Goal: Find specific page/section: Find specific page/section

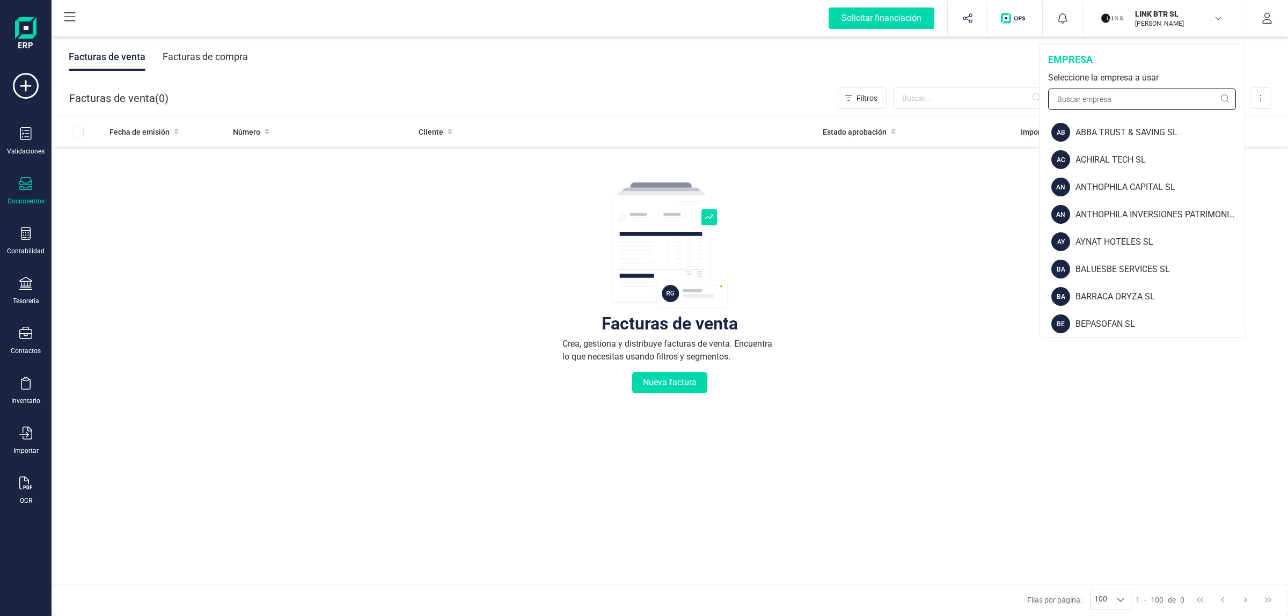
click at [1122, 97] on input "text" at bounding box center [1142, 99] width 188 height 21
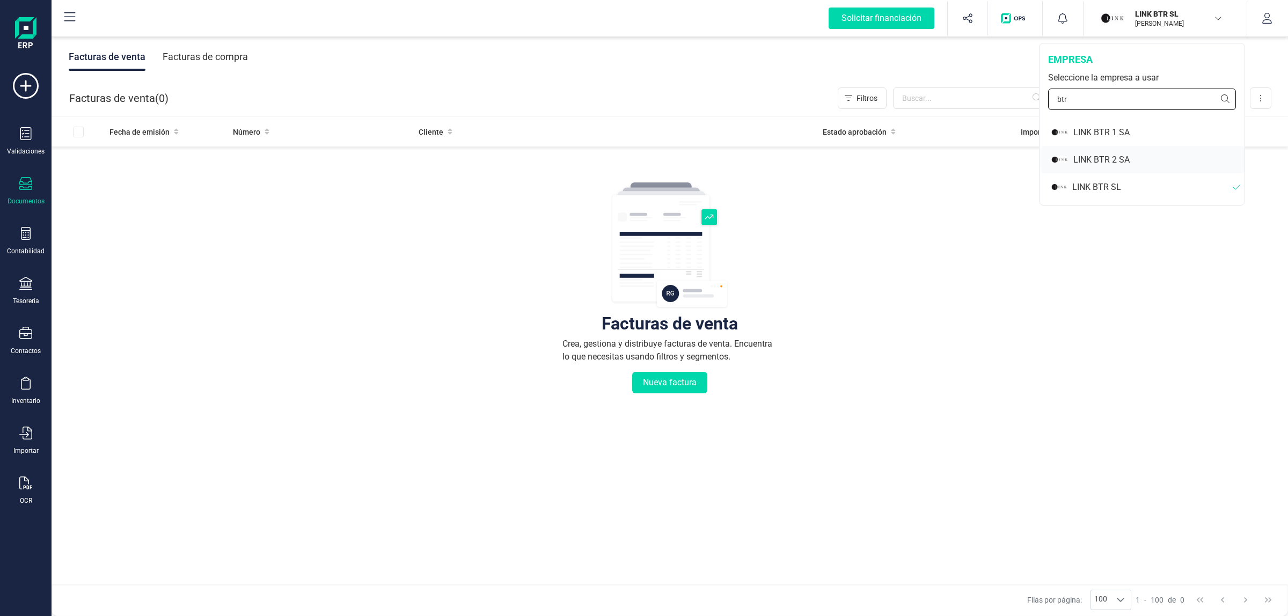
type input "btr"
click at [1117, 154] on div "LINK BTR 2 SA" at bounding box center [1159, 160] width 171 height 13
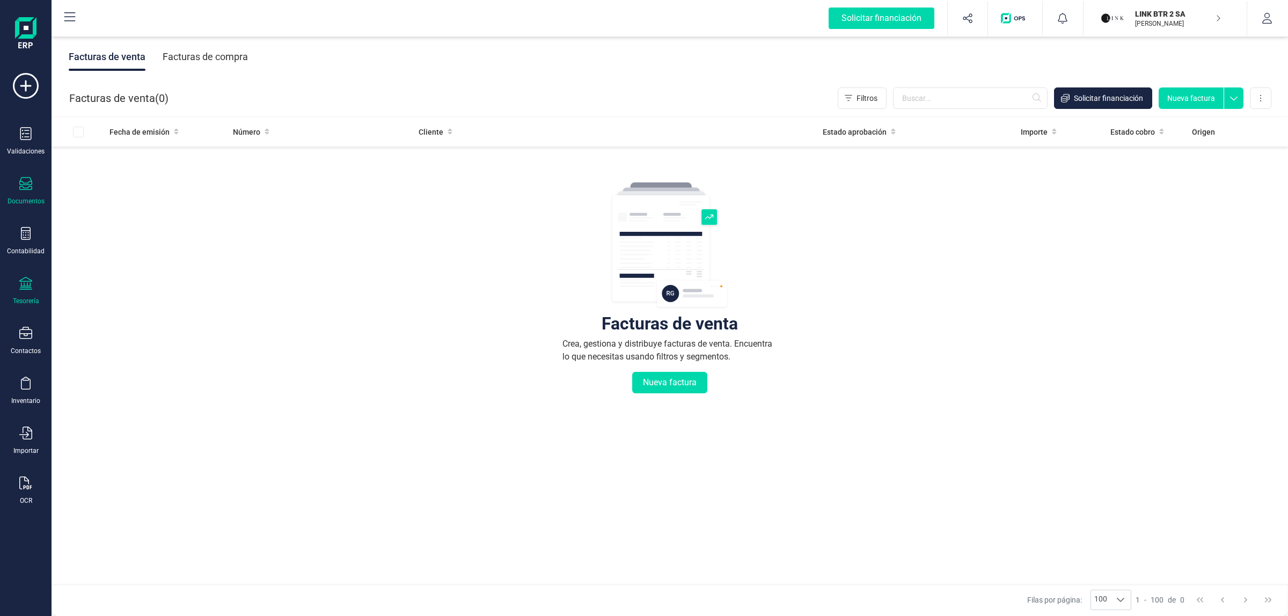
click at [34, 283] on div "Tesorería" at bounding box center [25, 291] width 43 height 28
click at [98, 181] on span "Cuentas bancarias" at bounding box center [131, 183] width 94 height 13
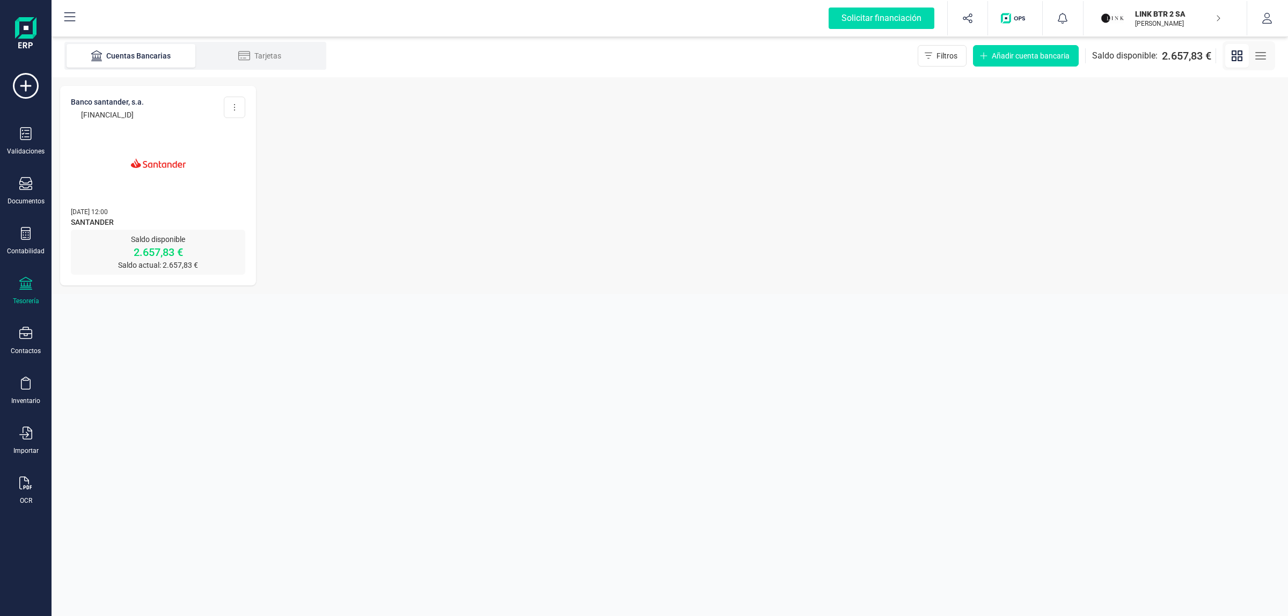
click at [181, 161] on img at bounding box center [158, 163] width 90 height 90
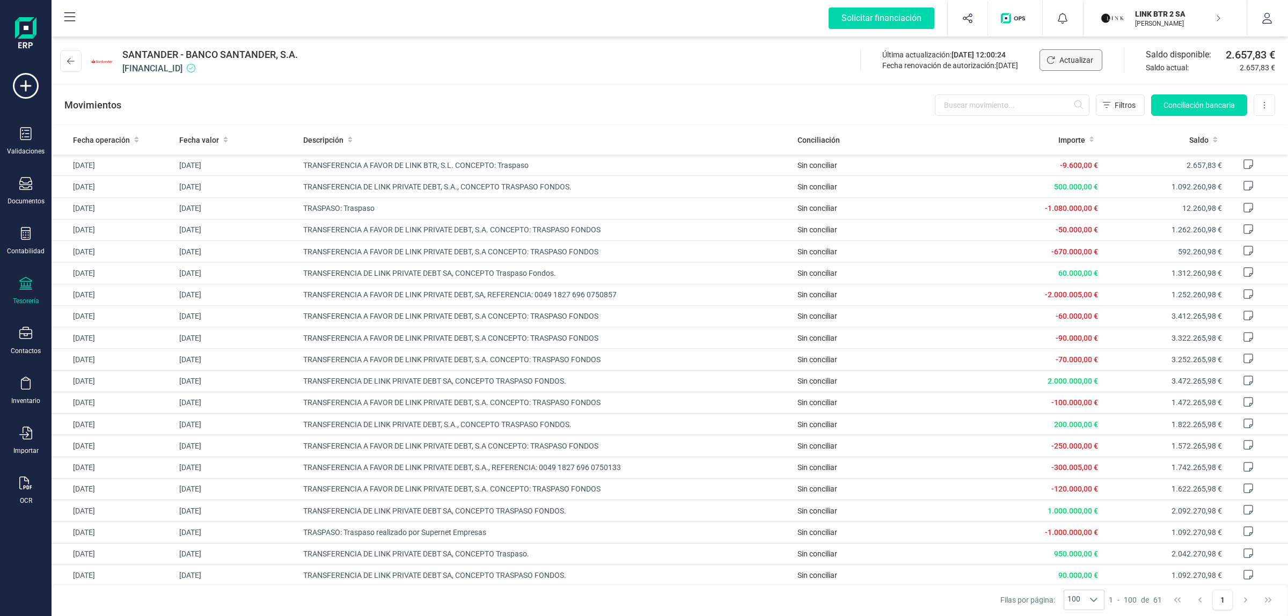
click at [1066, 61] on span "Actualizar" at bounding box center [1077, 60] width 34 height 11
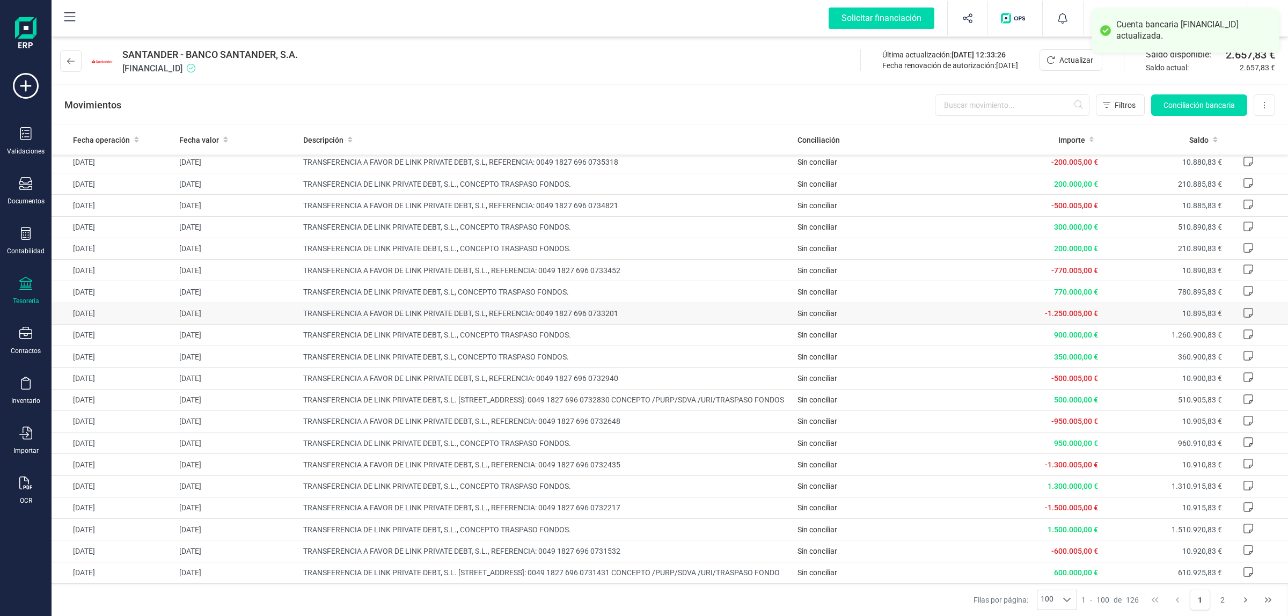
scroll to position [1767, 0]
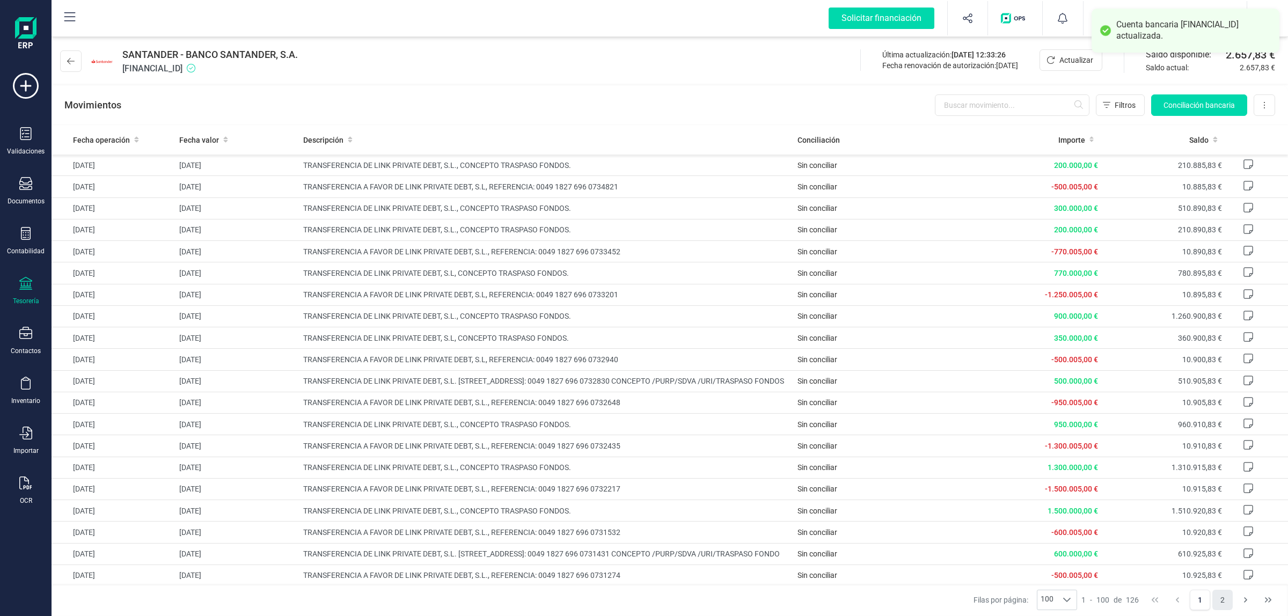
click at [1230, 599] on button "2" at bounding box center [1223, 600] width 20 height 20
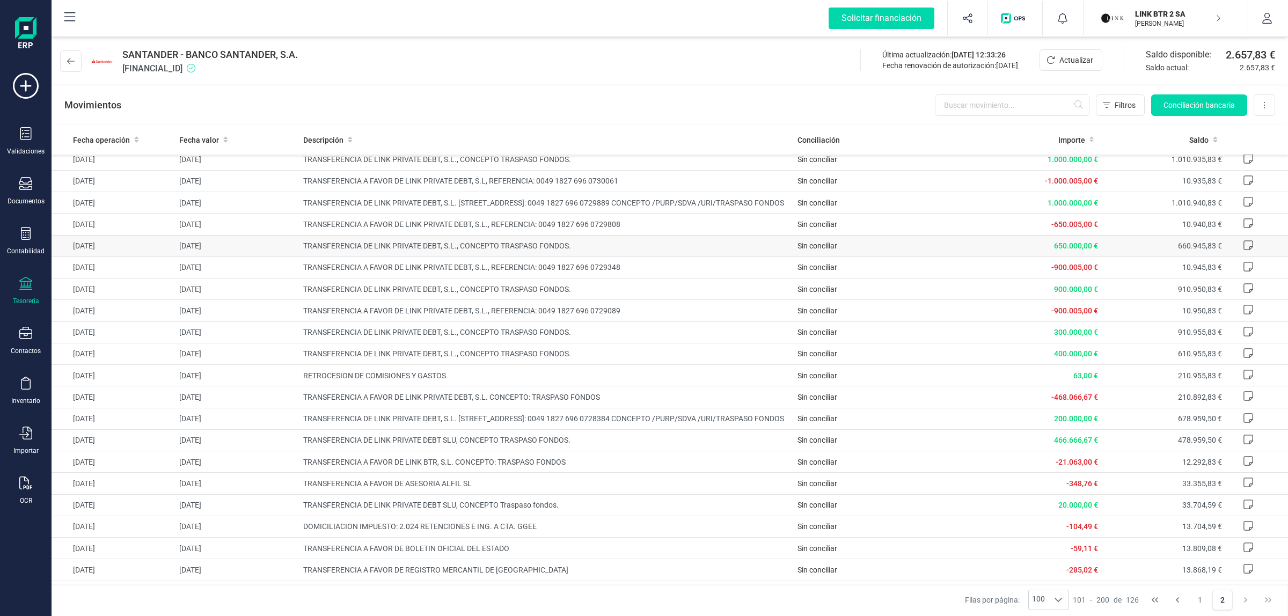
scroll to position [150, 0]
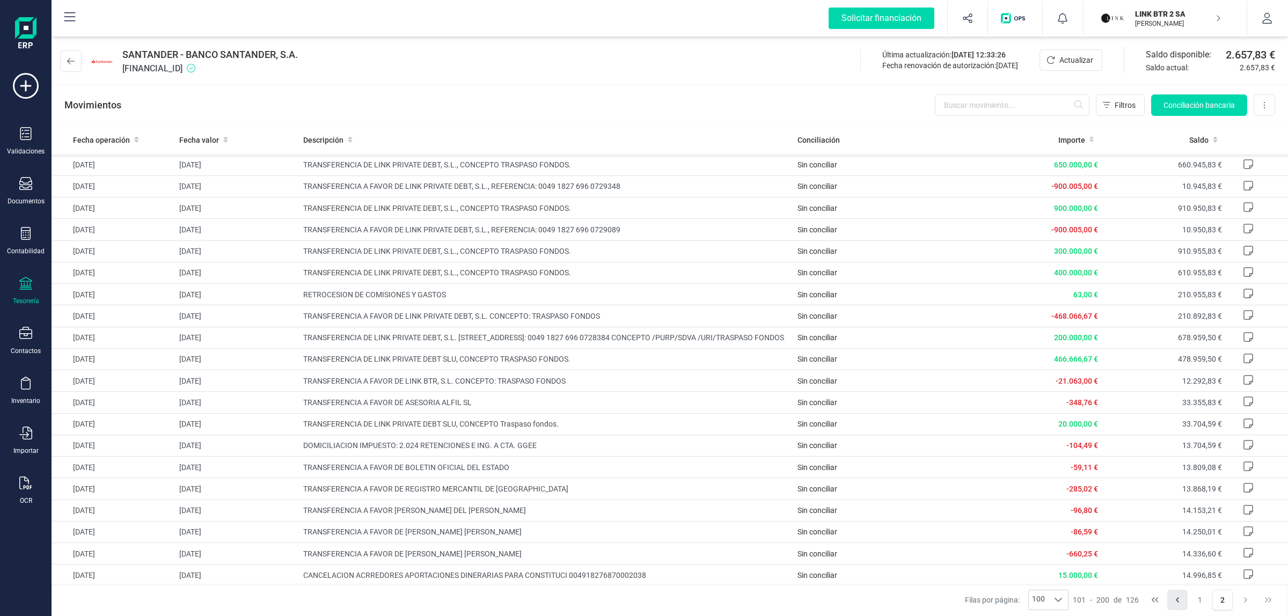
click at [1191, 600] on button "1" at bounding box center [1200, 600] width 20 height 20
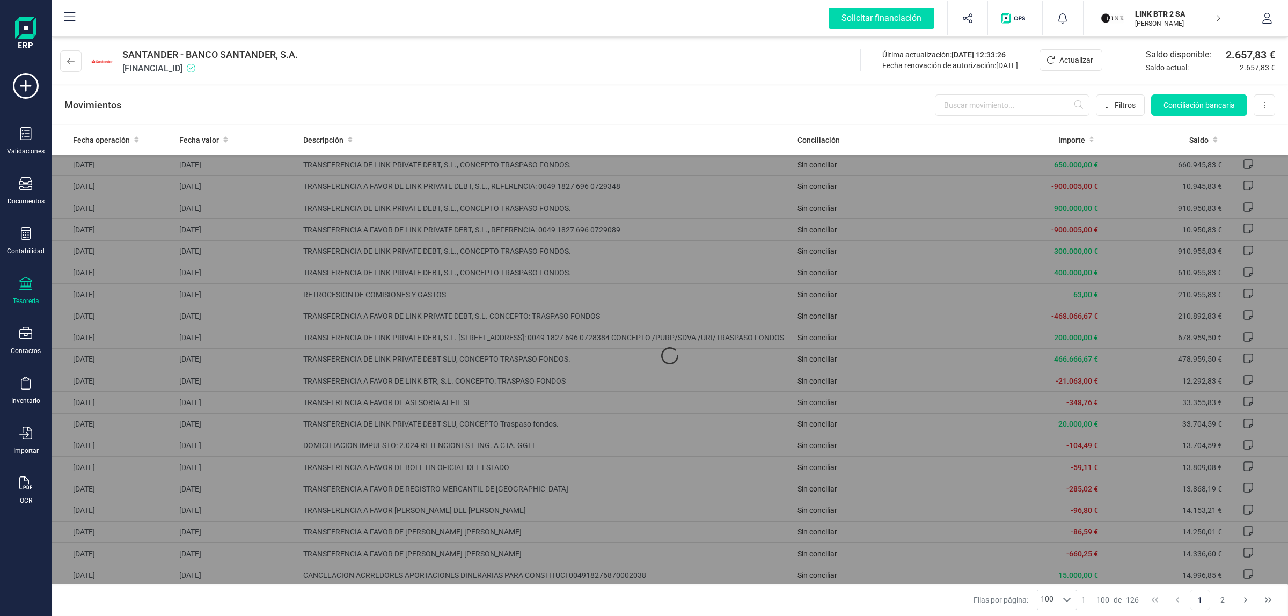
scroll to position [0, 0]
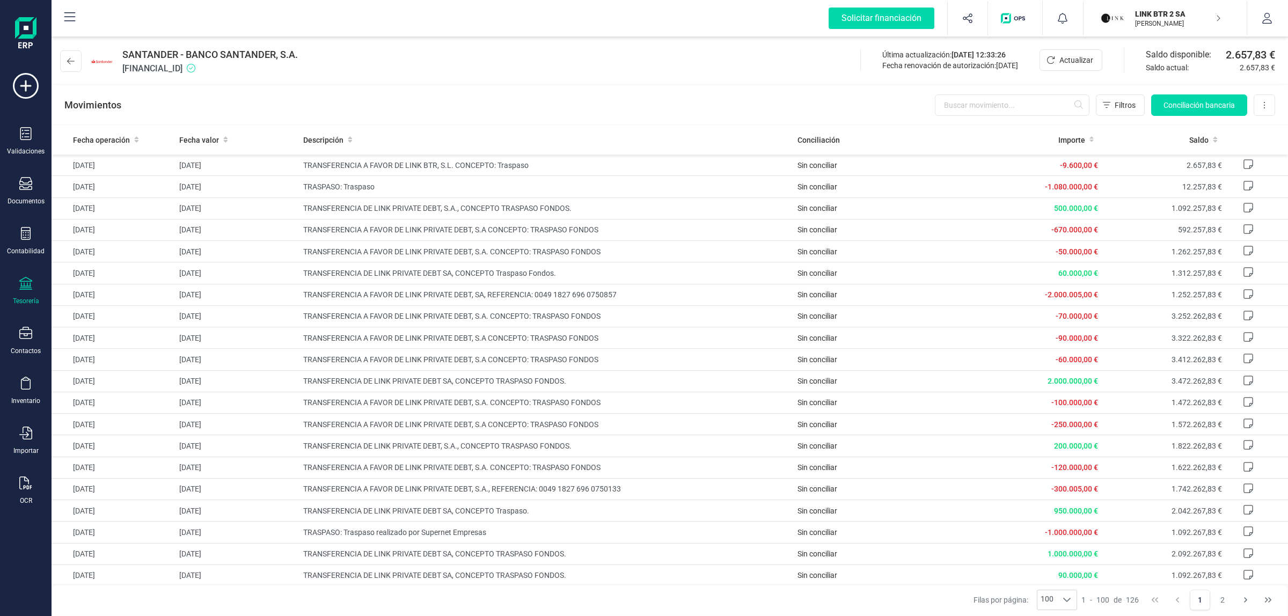
drag, startPoint x: 592, startPoint y: 70, endPoint x: 590, endPoint y: 79, distance: 9.2
click at [592, 70] on div "SANTANDER - BANCO SANTANDER, S.A. [FINANCIAL_ID] Última actualización: [DATE] 1…" at bounding box center [670, 58] width 1237 height 49
click at [586, 98] on div "Movimientos Filtros Conciliación bancaria Descargar Excel Eliminar cuenta" at bounding box center [670, 105] width 1237 height 39
